Goal: Navigation & Orientation: Find specific page/section

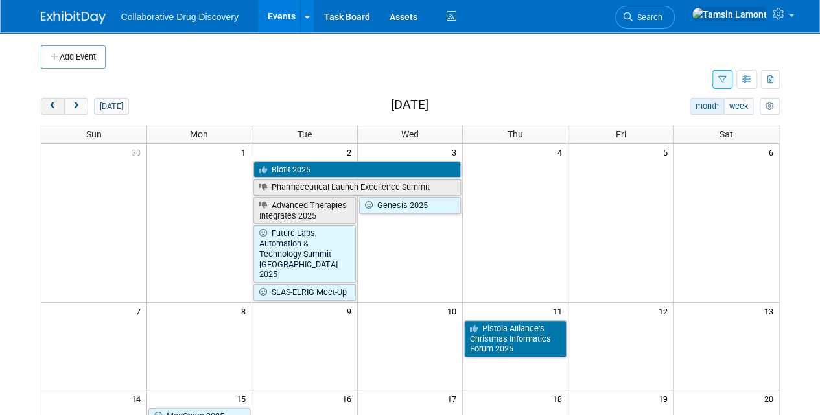
click at [54, 102] on span "prev" at bounding box center [53, 106] width 10 height 8
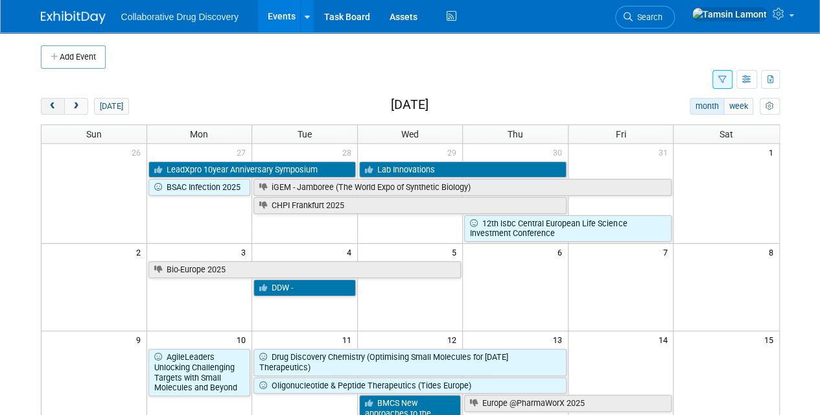
click at [54, 102] on span "prev" at bounding box center [53, 106] width 10 height 8
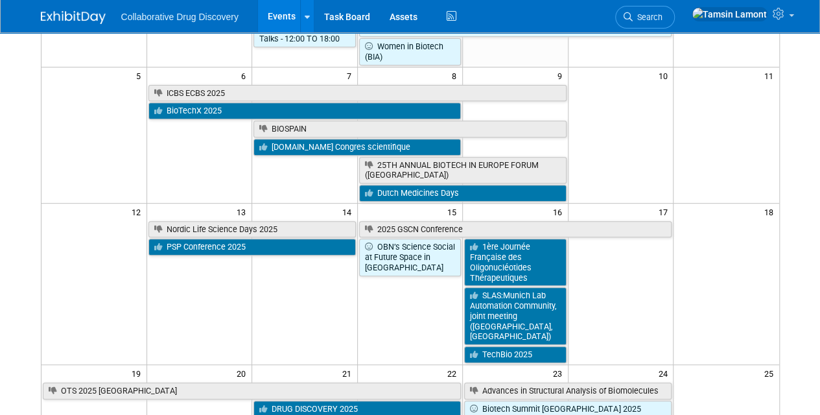
scroll to position [217, 0]
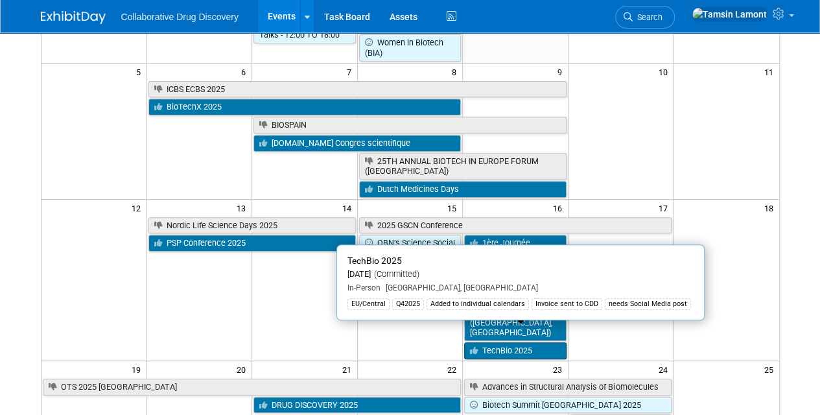
click at [500, 342] on link "TechBio 2025" at bounding box center [515, 350] width 102 height 17
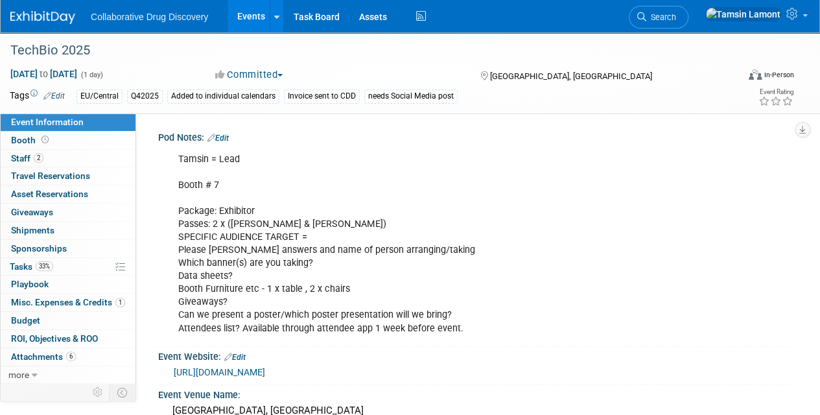
click at [265, 370] on link "https://www.bioindustry.org/events/our-events/techbiouk/supporters-and-exhibito…" at bounding box center [219, 372] width 91 height 10
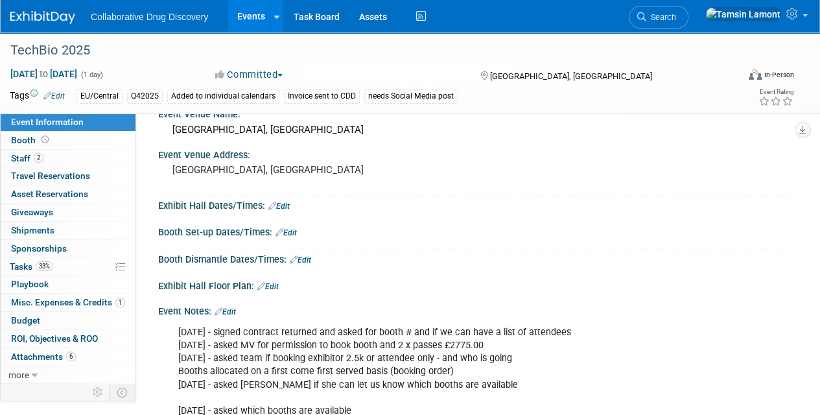
scroll to position [275, 0]
